Goal: Task Accomplishment & Management: Complete application form

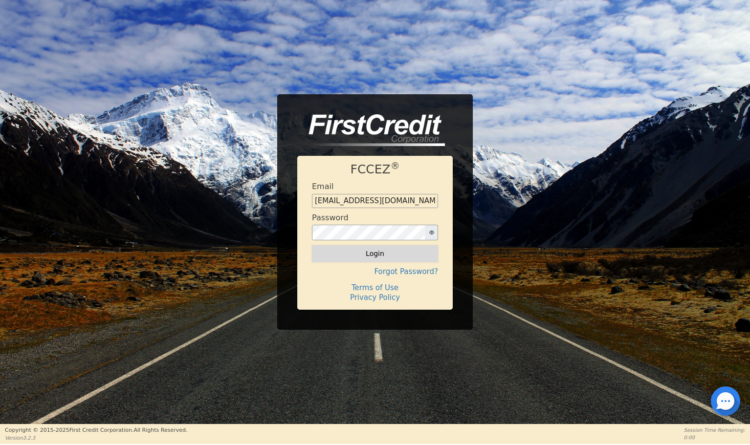
click at [385, 253] on button "Login" at bounding box center [375, 253] width 126 height 17
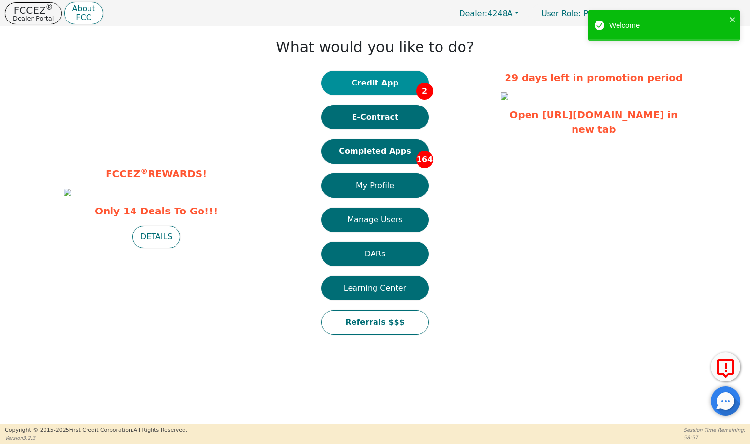
click at [382, 83] on button "Credit App 2" at bounding box center [375, 83] width 108 height 24
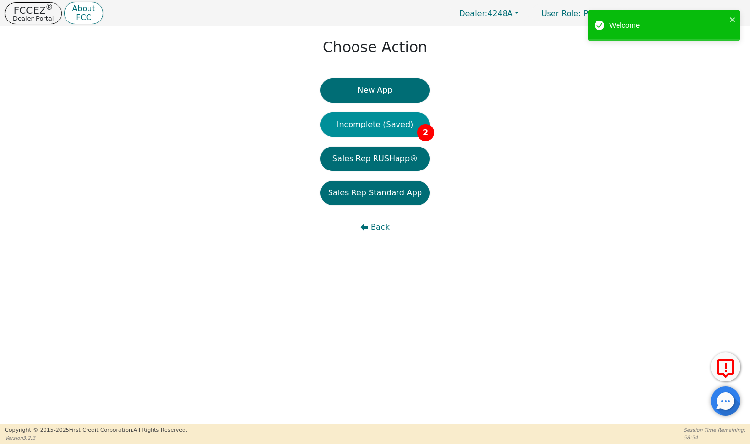
click at [378, 126] on button "Incomplete (Saved) 2" at bounding box center [374, 124] width 109 height 24
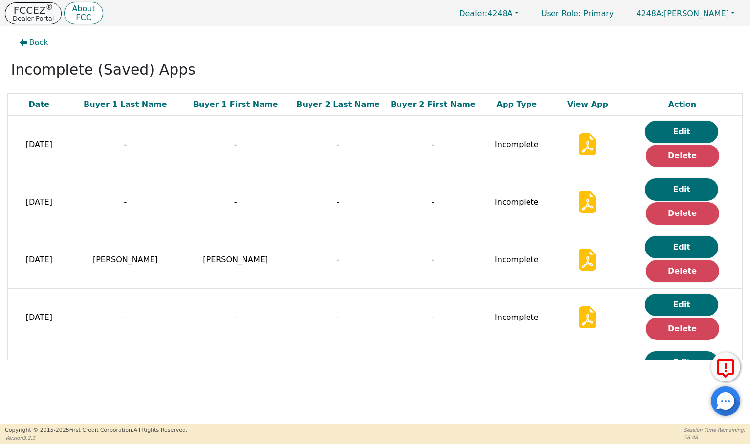
click at [32, 14] on p "FCCEZ ®" at bounding box center [33, 10] width 41 height 10
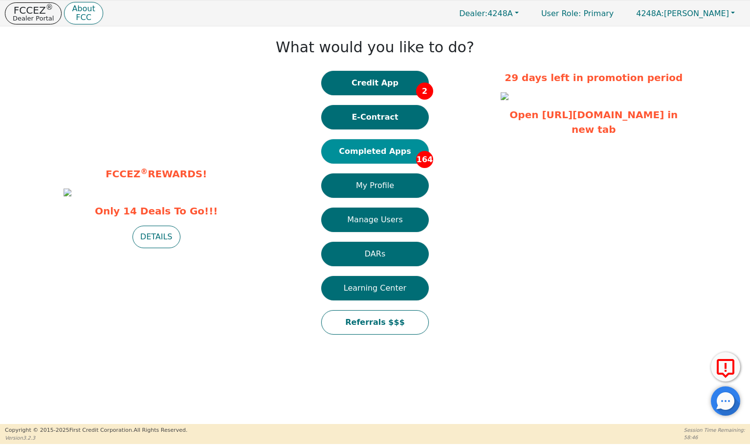
click at [377, 151] on button "Completed Apps 164" at bounding box center [375, 151] width 108 height 24
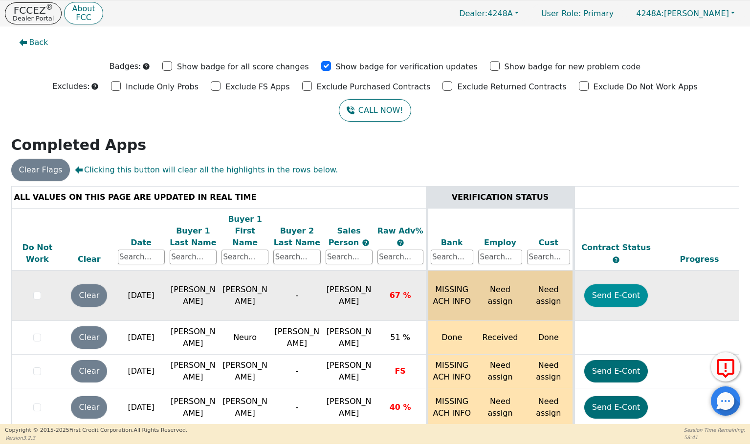
click at [607, 284] on button "Send E-Cont" at bounding box center [616, 295] width 64 height 22
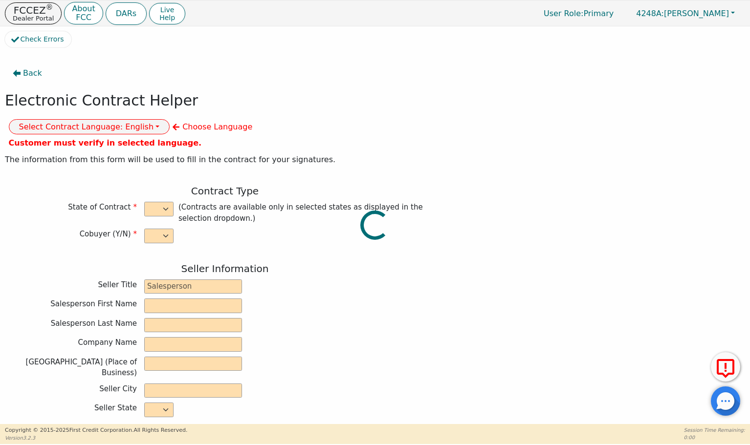
select select "n"
type input "owner"
type input "[PERSON_NAME]"
type input "[GEOGRAPHIC_DATA]"
type input "AQUA REMACH LLC"
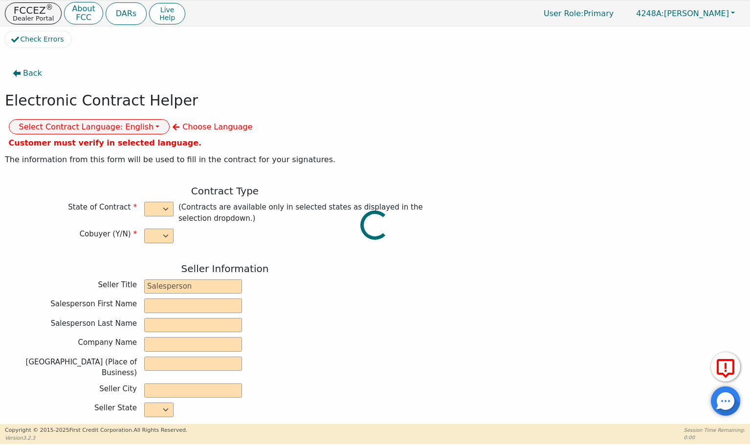
type input "[STREET_ADDRESS]"
type input "[GEOGRAPHIC_DATA]"
select select "[GEOGRAPHIC_DATA]"
type input "77070"
type input "[PERSON_NAME]"
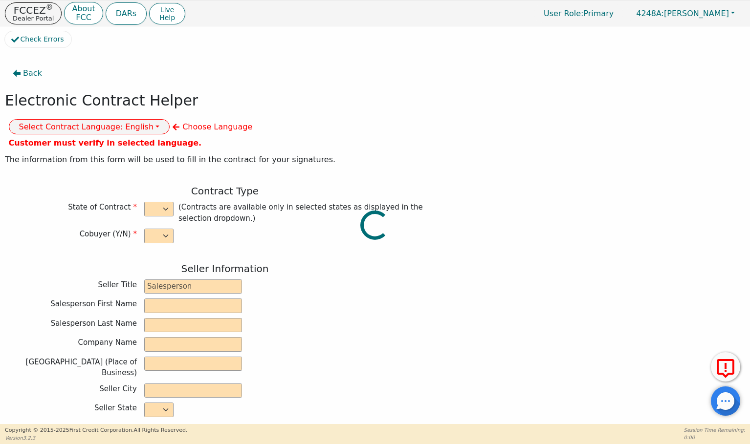
type input "[PERSON_NAME]"
type input "[EMAIL_ADDRESS][DOMAIN_NAME]"
type input "[STREET_ADDRESS][PERSON_NAME]"
type input "Collage"
select select "[GEOGRAPHIC_DATA]"
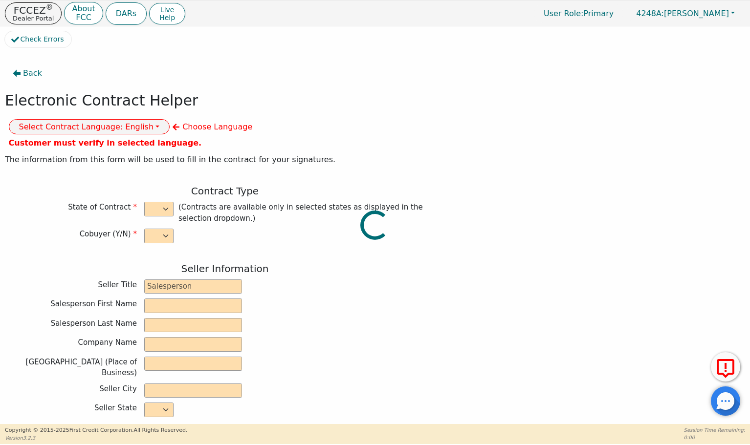
type input "77840"
type input "[DATE]"
type input "17.99"
type input "[DATE]"
type input "60"
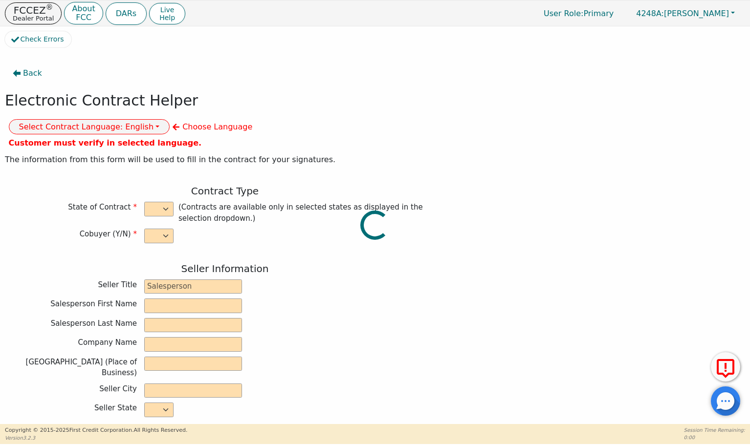
type input "0"
type input "4240.00"
type input "0.00"
type input "4240.00"
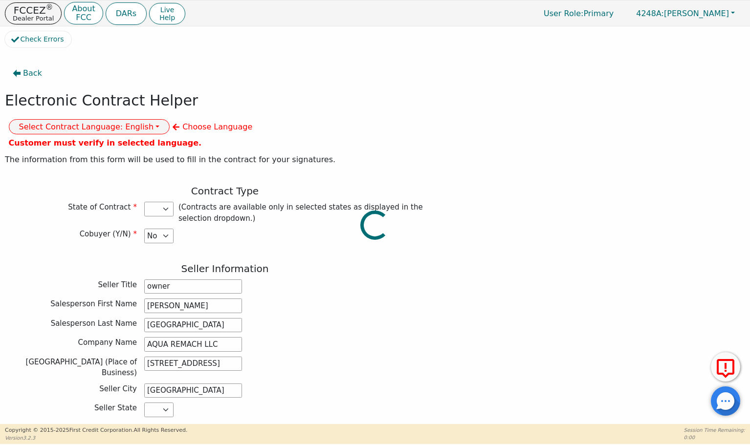
select select "[GEOGRAPHIC_DATA]"
click at [170, 119] on button "Select Contract Language: English" at bounding box center [89, 126] width 161 height 15
click at [86, 155] on link "Spanish" at bounding box center [47, 161] width 77 height 13
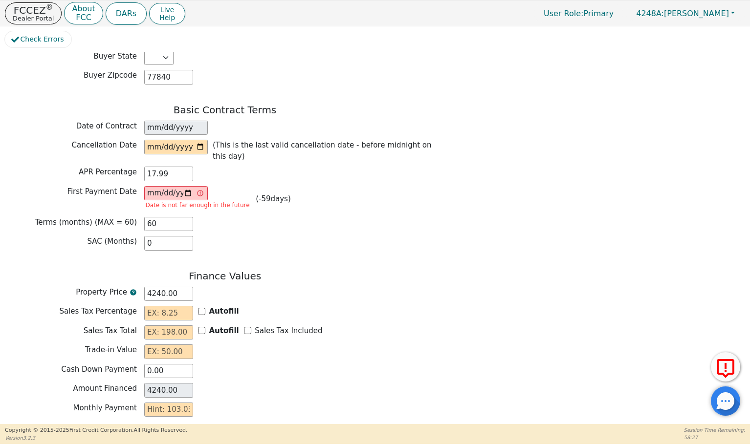
scroll to position [694, 0]
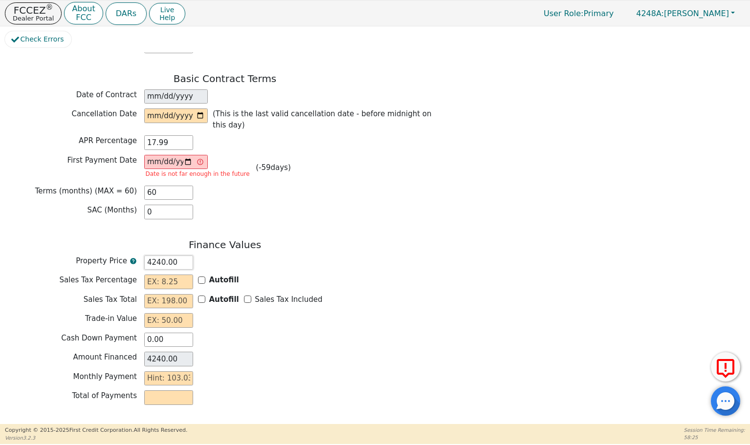
drag, startPoint x: 182, startPoint y: 231, endPoint x: 128, endPoint y: 227, distance: 53.9
click at [128, 256] on div "Property Price 4240.00" at bounding box center [225, 263] width 440 height 15
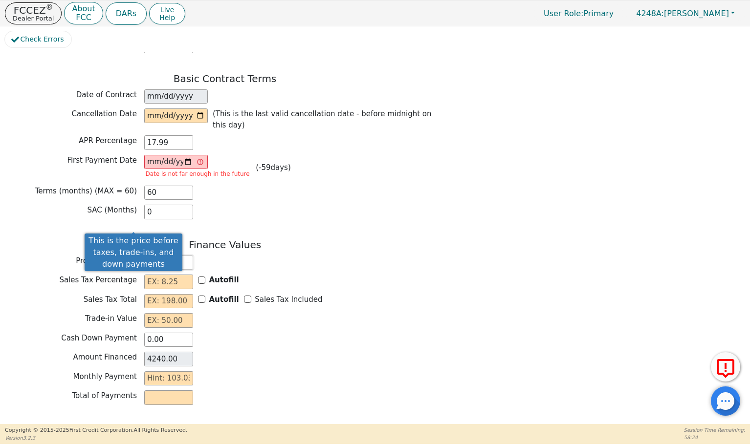
type input "0.00"
type input "7"
type input "7.00"
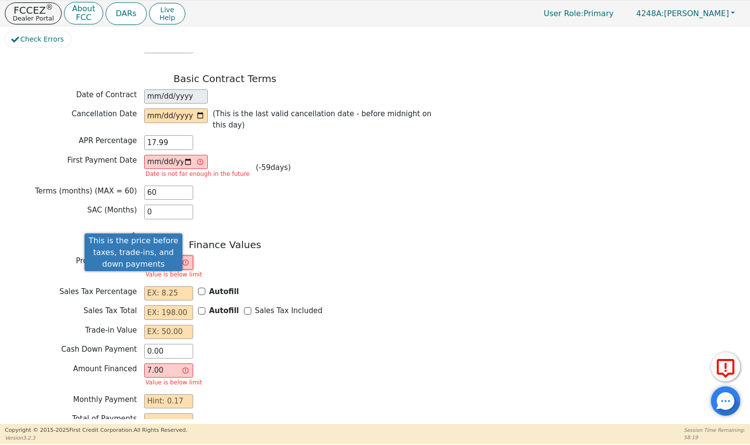
type input "70"
type input "70.00"
type input "700"
type input "700.00"
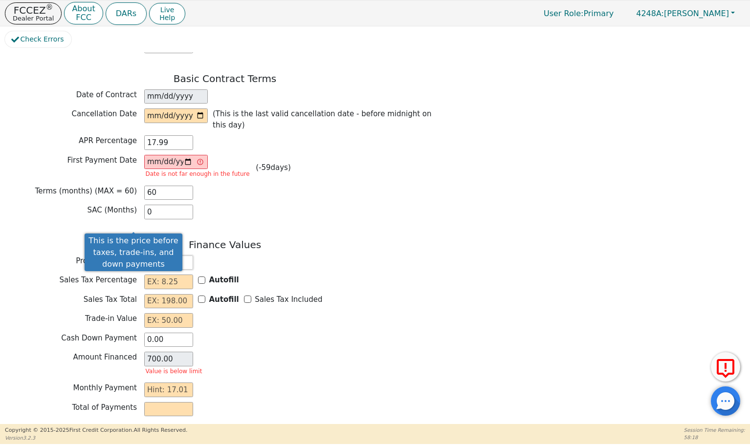
type input "7000"
type input "7000.00"
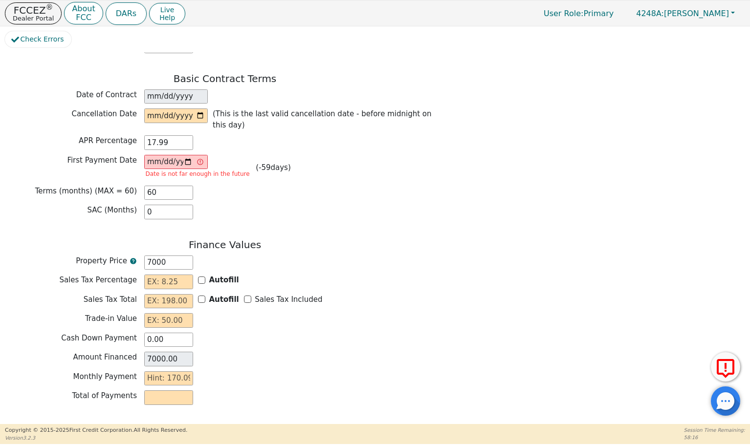
type input "7000.00"
drag, startPoint x: 453, startPoint y: 199, endPoint x: 434, endPoint y: 194, distance: 19.2
click at [452, 196] on div "Back Electronic Contract Helper Select Contract Language: Español English Spani…" at bounding box center [375, 235] width 740 height 367
drag, startPoint x: 155, startPoint y: 108, endPoint x: 179, endPoint y: 115, distance: 25.5
click at [155, 135] on input "17.99" at bounding box center [168, 142] width 49 height 15
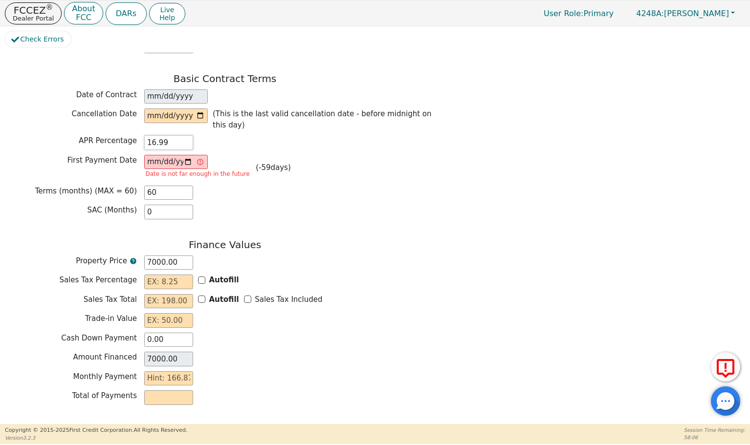
type input "16.99"
click at [360, 256] on div "Property Price 7000.00" at bounding box center [225, 263] width 440 height 15
drag, startPoint x: 158, startPoint y: 159, endPoint x: 141, endPoint y: 156, distance: 16.8
click at [141, 186] on div "Terms (months) (MAX = 60) 60" at bounding box center [225, 193] width 440 height 15
type input "0.00"
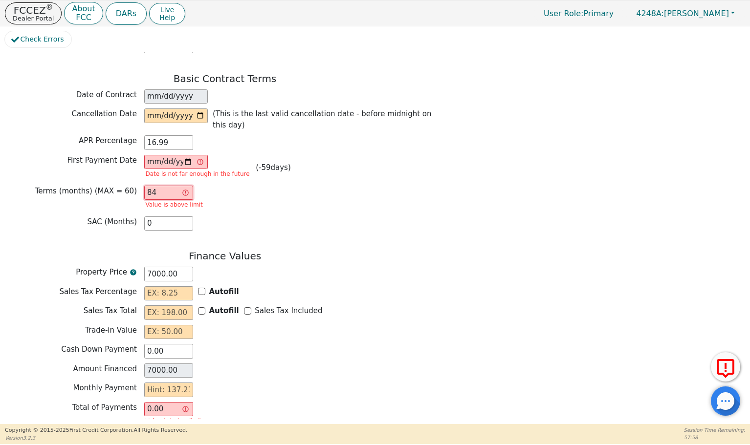
type input "84"
click at [408, 325] on div "Trade-in Value" at bounding box center [225, 332] width 440 height 15
drag, startPoint x: 182, startPoint y: 297, endPoint x: 121, endPoint y: 295, distance: 61.1
click at [121, 325] on div "Trade-in Value" at bounding box center [225, 332] width 440 height 15
drag, startPoint x: 173, startPoint y: 298, endPoint x: 162, endPoint y: 294, distance: 11.9
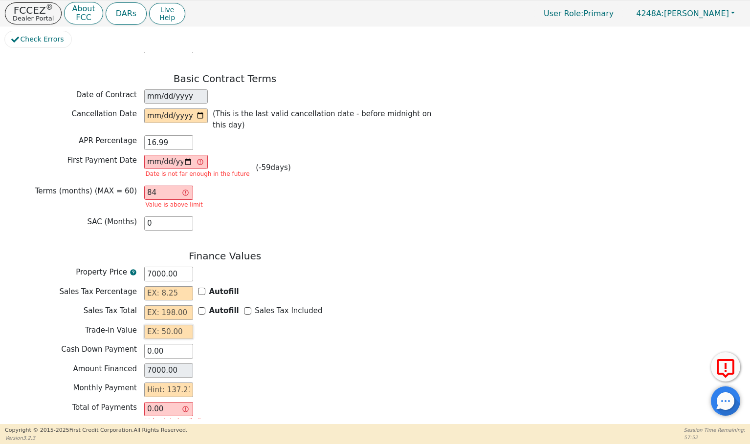
click at [153, 325] on input "text" at bounding box center [168, 332] width 49 height 15
click at [163, 325] on input "text" at bounding box center [168, 332] width 49 height 15
type input "0.00"
click at [392, 325] on div "Trade-in Value 0.00" at bounding box center [225, 332] width 440 height 15
click at [158, 286] on input "text" at bounding box center [168, 293] width 49 height 15
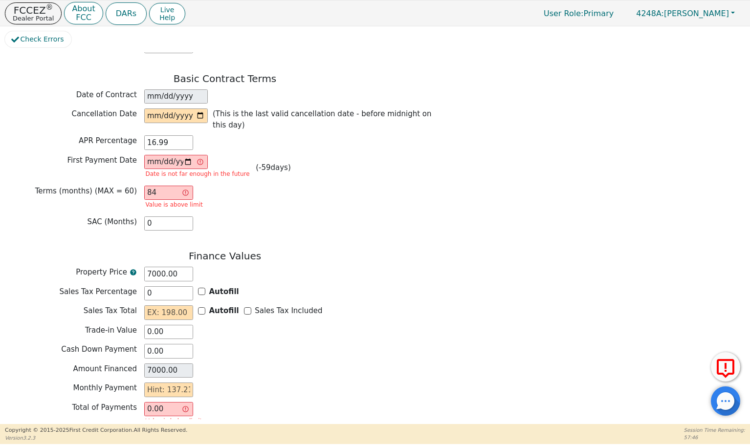
type input "0.00"
drag, startPoint x: 338, startPoint y: 330, endPoint x: 332, endPoint y: 329, distance: 6.0
click at [337, 364] on div "Amount Financed 7000.00" at bounding box center [225, 371] width 440 height 15
click at [170, 305] on input "text" at bounding box center [168, 312] width 49 height 15
type input "0.00"
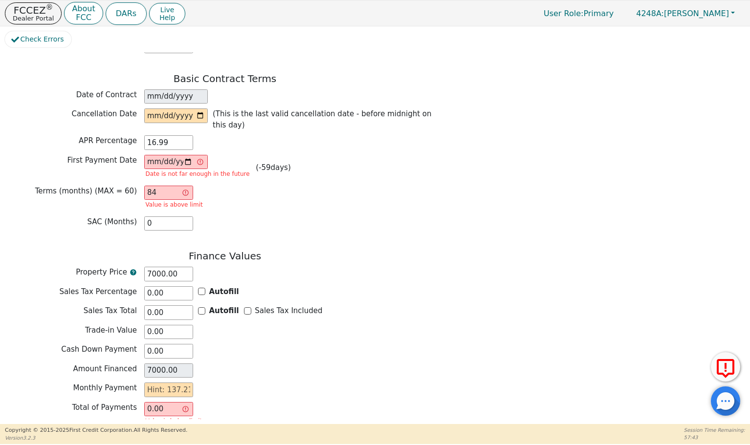
click at [335, 396] on div "Finance Values Property Price 7000.00 Sales Tax Percentage 0.00 Autofill Sales …" at bounding box center [225, 341] width 440 height 183
click at [564, 328] on div "Back Electronic Contract Helper Select Contract Language: Español English Spani…" at bounding box center [375, 235] width 740 height 367
